Goal: Transaction & Acquisition: Purchase product/service

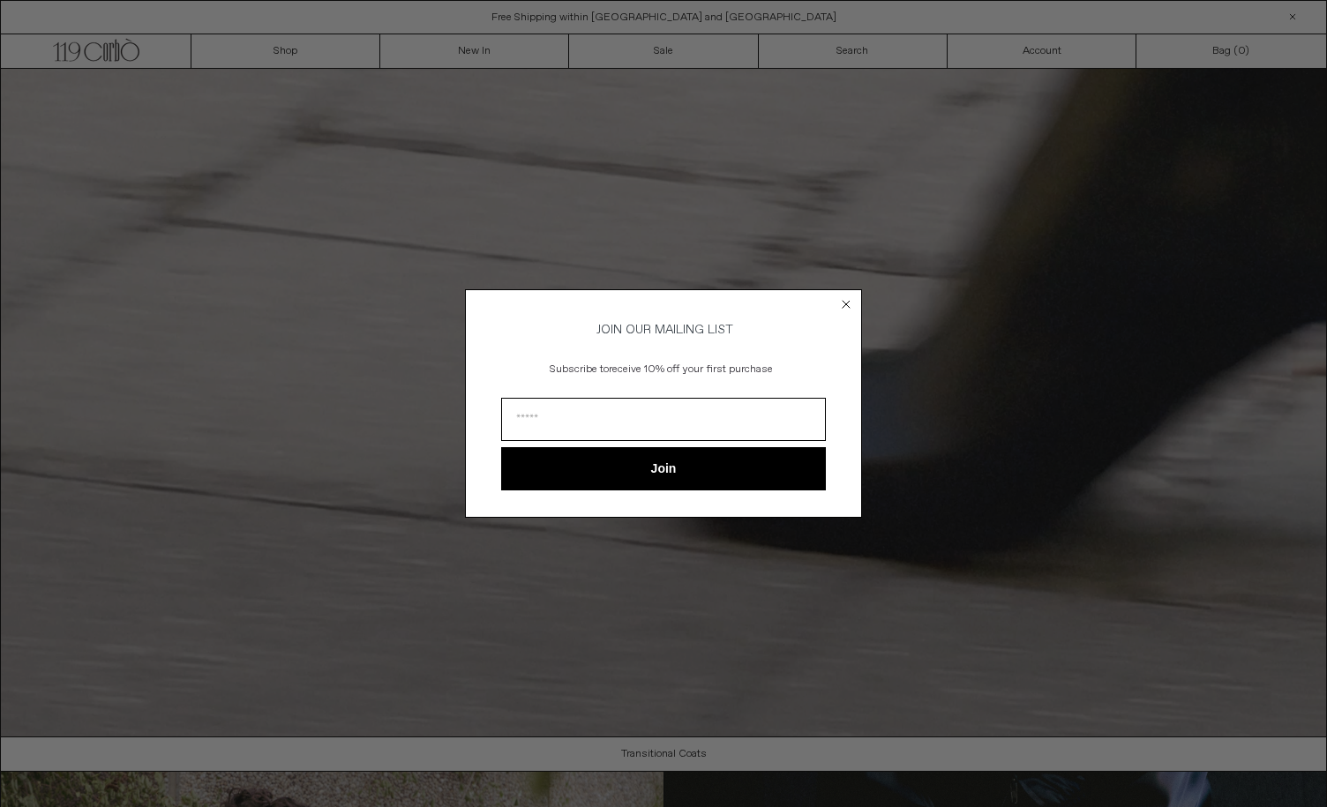
click at [848, 301] on circle "Close dialog" at bounding box center [846, 304] width 17 height 17
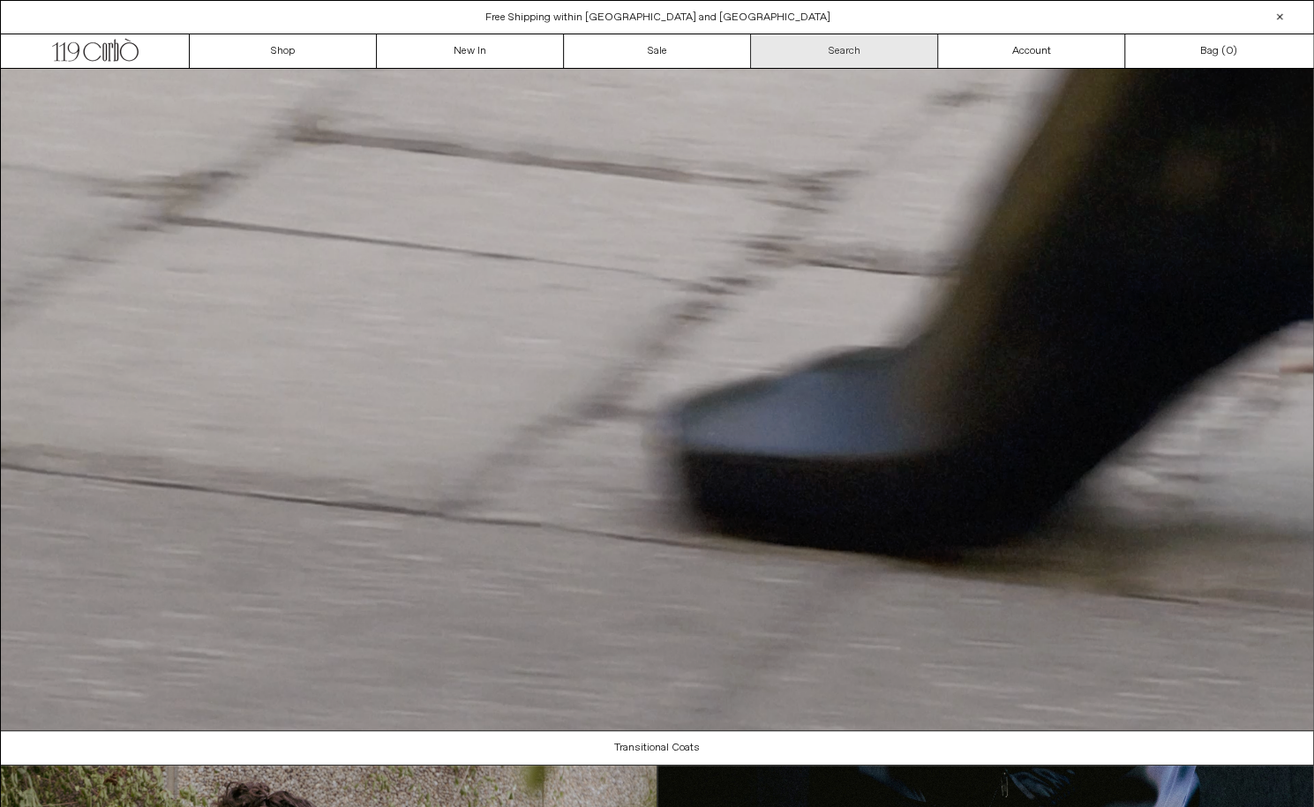
click at [841, 49] on link "Search" at bounding box center [844, 51] width 187 height 34
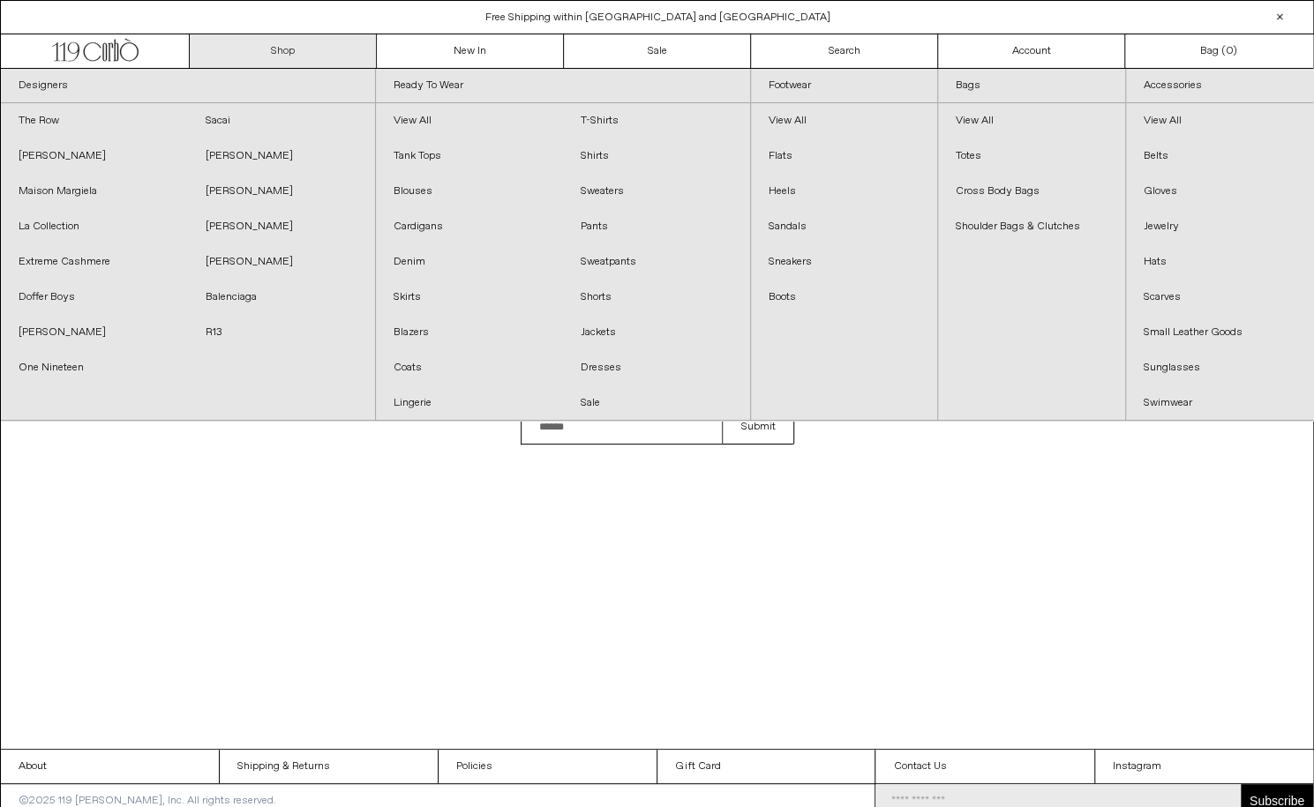
click at [281, 51] on link "Shop" at bounding box center [283, 51] width 187 height 34
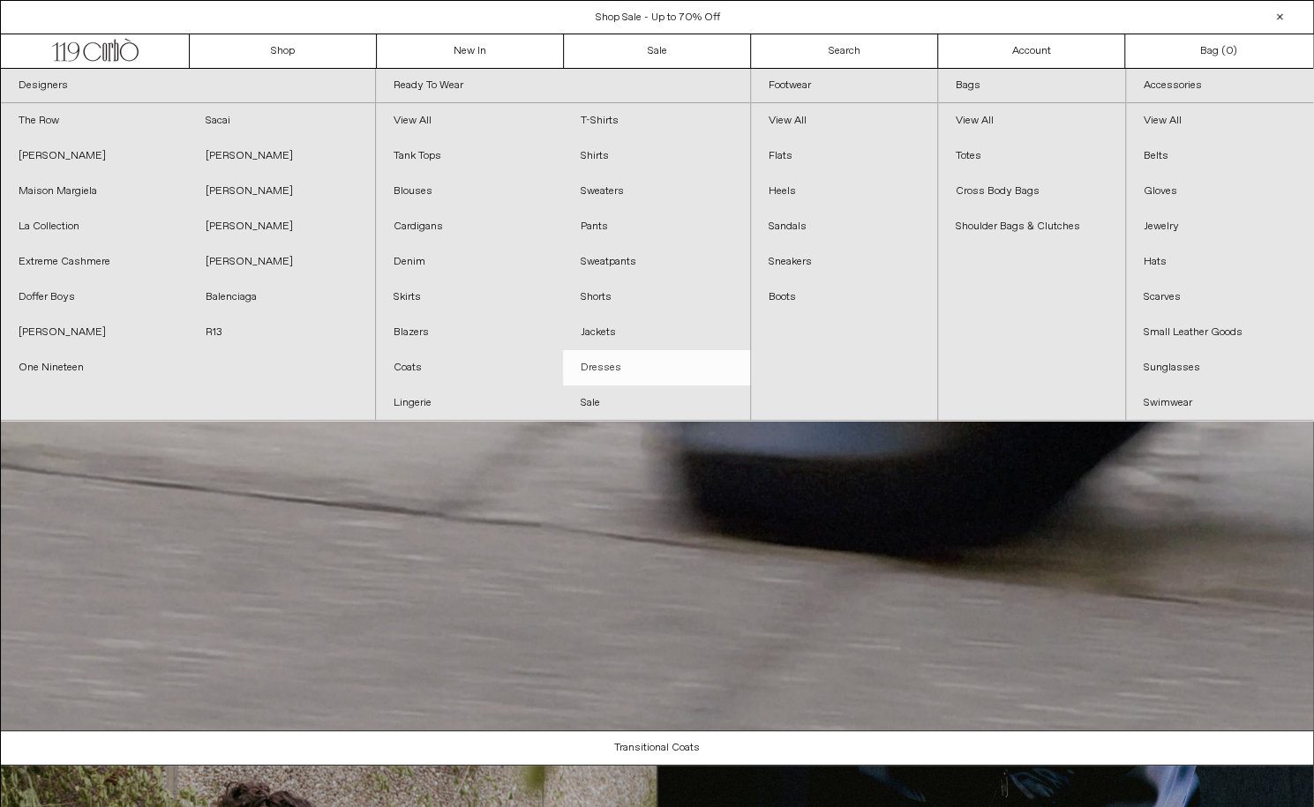
click at [589, 366] on link "Dresses" at bounding box center [656, 367] width 187 height 35
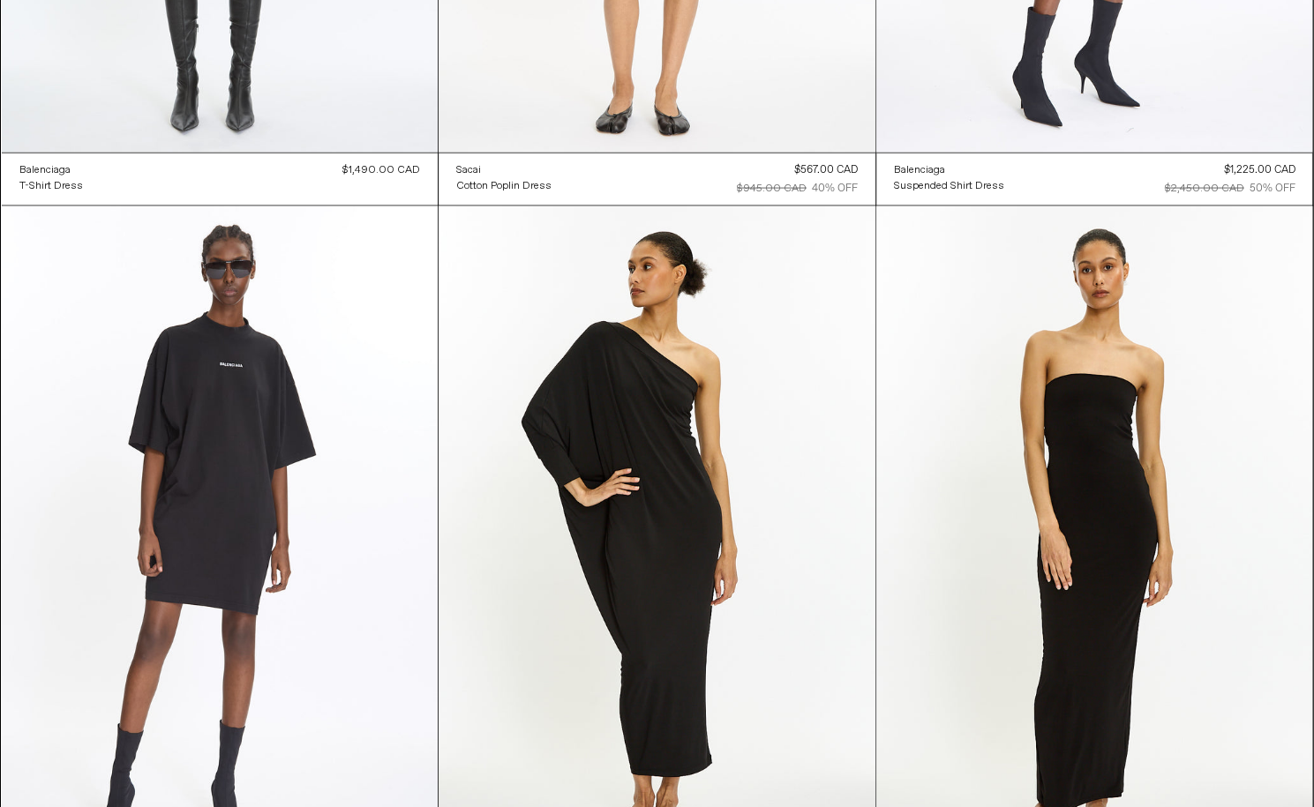
scroll to position [1890, 0]
